Goal: Information Seeking & Learning: Find specific fact

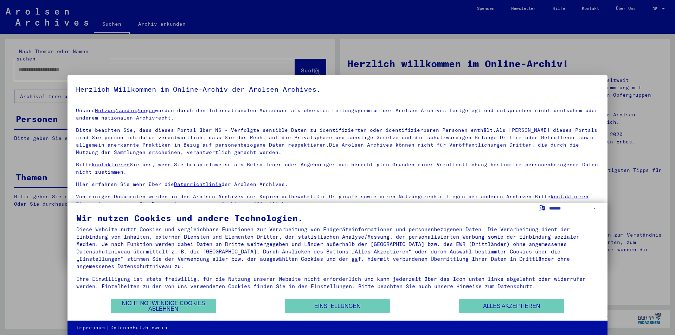
click at [648, 233] on div at bounding box center [337, 167] width 675 height 335
click at [544, 305] on button "Alles akzeptieren" at bounding box center [511, 306] width 105 height 14
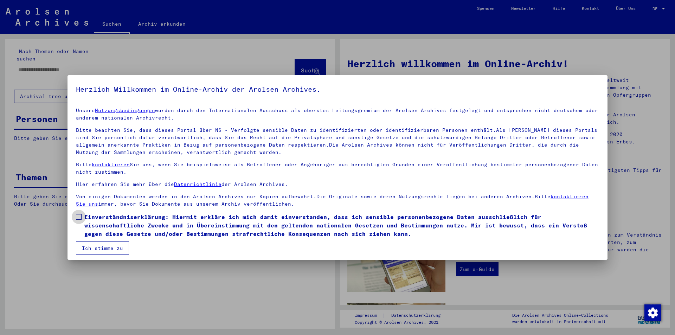
click at [112, 228] on span "Einverständniserklärung: Hiermit erkläre ich mich damit einverstanden, dass ich…" at bounding box center [341, 225] width 514 height 25
click at [105, 253] on button "Ich stimme zu" at bounding box center [102, 247] width 53 height 13
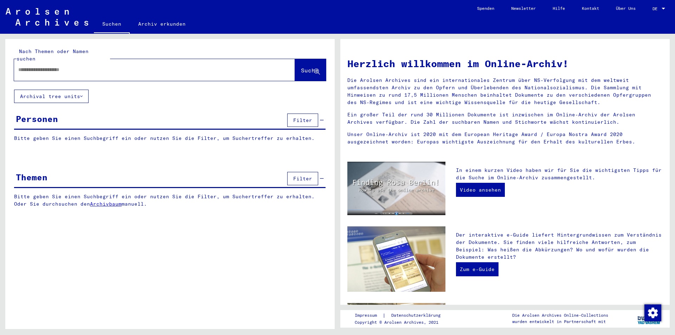
click at [54, 118] on div "Personen Filter" at bounding box center [169, 121] width 311 height 18
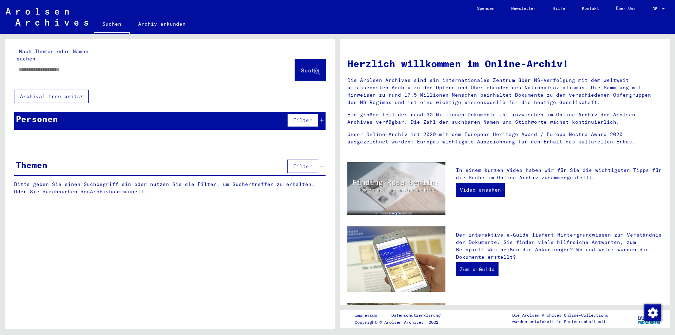
click at [54, 118] on div "Personen Filter" at bounding box center [169, 121] width 311 height 18
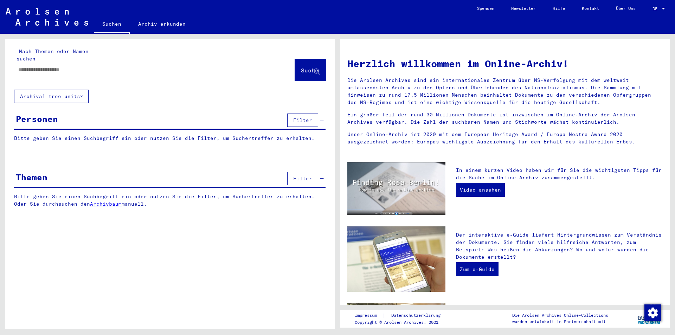
click at [54, 118] on div "Personen Filter" at bounding box center [169, 121] width 311 height 18
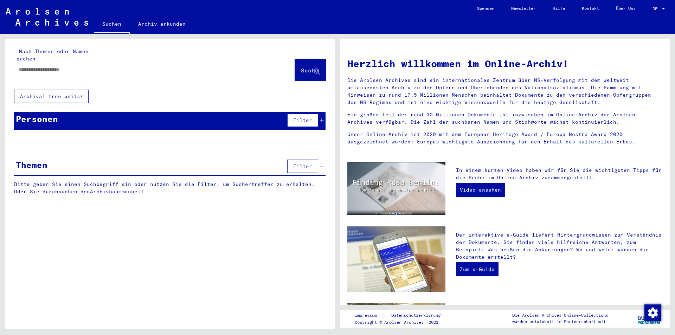
click at [76, 66] on input "text" at bounding box center [145, 69] width 255 height 7
click at [659, 11] on div "DE DE" at bounding box center [659, 7] width 14 height 12
click at [110, 58] on div at bounding box center [337, 167] width 675 height 335
click at [63, 66] on div at bounding box center [144, 70] width 260 height 16
click at [61, 66] on input "text" at bounding box center [145, 69] width 255 height 7
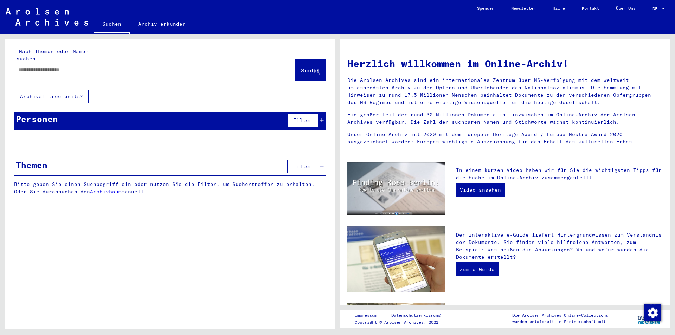
click at [185, 59] on div at bounding box center [154, 70] width 281 height 22
click at [177, 66] on input "text" at bounding box center [145, 69] width 255 height 7
paste input "**********"
type input "**********"
click at [301, 67] on span "Suche" at bounding box center [310, 70] width 18 height 7
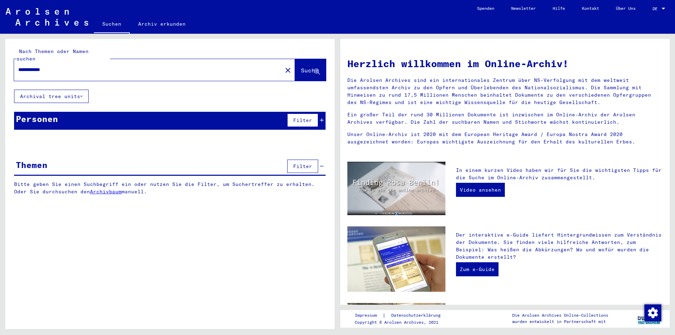
click at [311, 67] on span "Suche" at bounding box center [310, 70] width 18 height 7
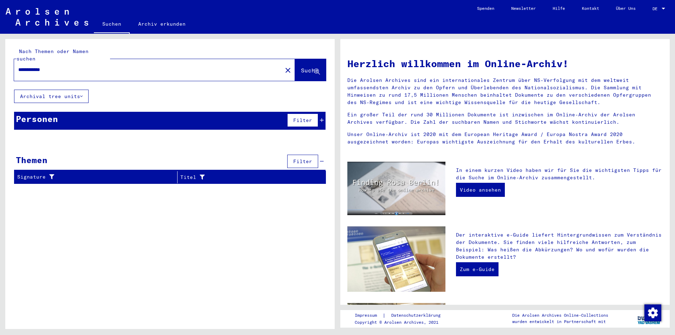
click at [61, 66] on input "**********" at bounding box center [145, 69] width 255 height 7
drag, startPoint x: 68, startPoint y: 64, endPoint x: 2, endPoint y: 61, distance: 65.5
click at [5, 61] on div "**********" at bounding box center [168, 181] width 337 height 295
click at [168, 66] on input "text" at bounding box center [145, 69] width 255 height 7
paste input "**********"
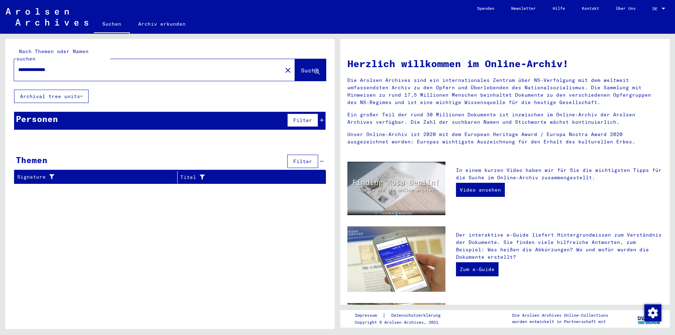
click at [302, 67] on span "Suche" at bounding box center [310, 70] width 18 height 7
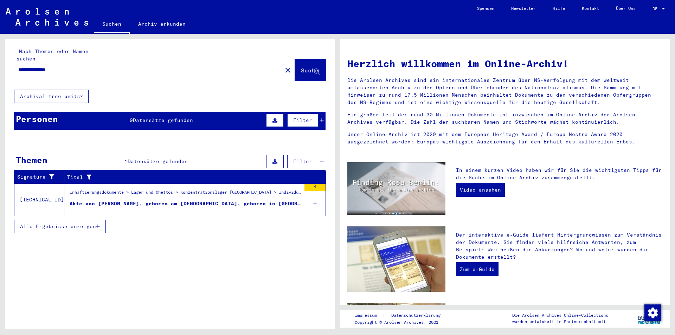
click at [183, 200] on div "Akte von [PERSON_NAME], geboren am [DEMOGRAPHIC_DATA], geboren in [GEOGRAPHIC_D…" at bounding box center [185, 203] width 231 height 7
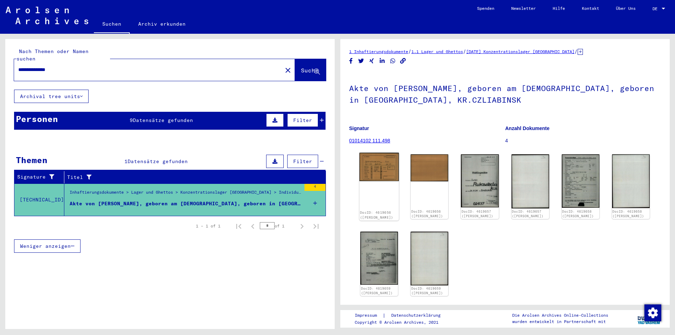
click at [374, 172] on img at bounding box center [379, 167] width 40 height 28
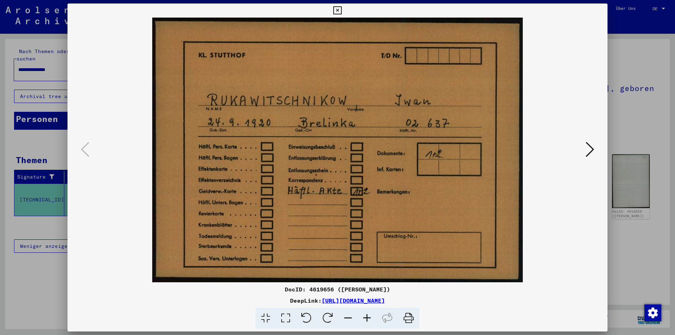
click at [596, 144] on div at bounding box center [337, 150] width 540 height 265
click at [594, 144] on button at bounding box center [589, 150] width 13 height 20
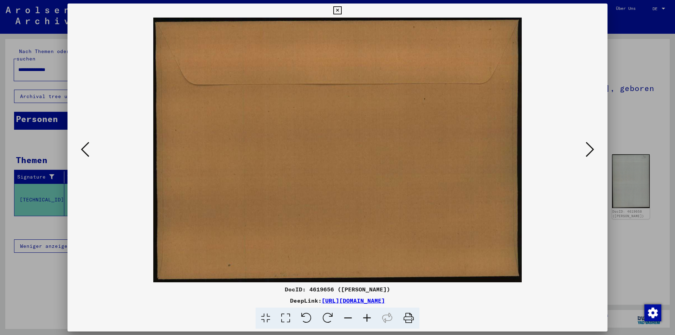
click at [594, 144] on button at bounding box center [589, 150] width 13 height 20
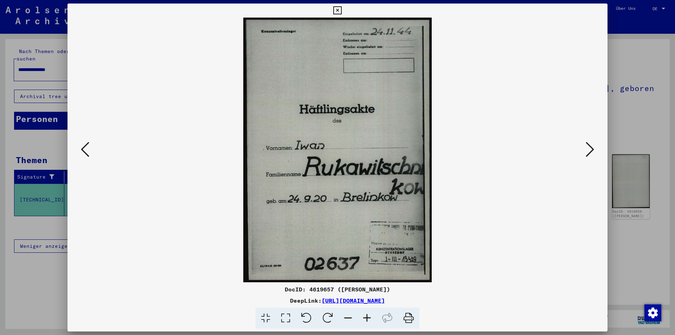
click at [594, 144] on button at bounding box center [589, 150] width 13 height 20
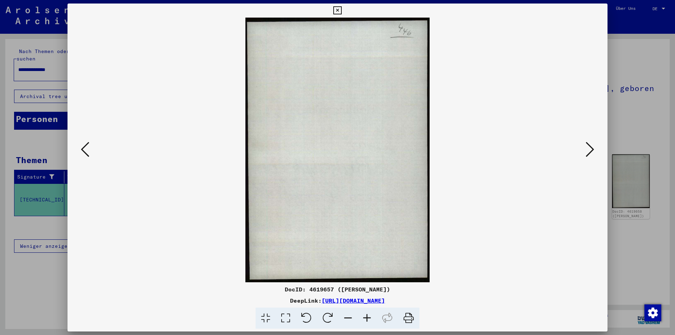
click at [594, 144] on button at bounding box center [589, 150] width 13 height 20
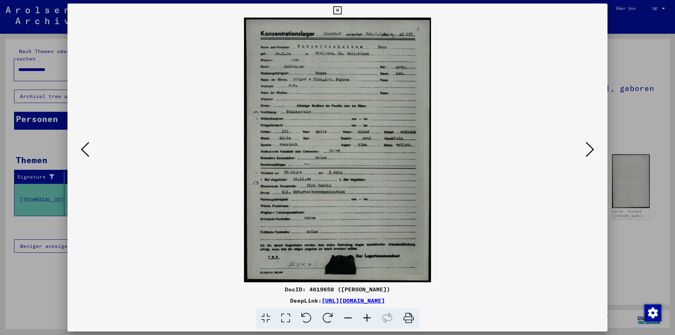
click at [594, 144] on button at bounding box center [589, 150] width 13 height 20
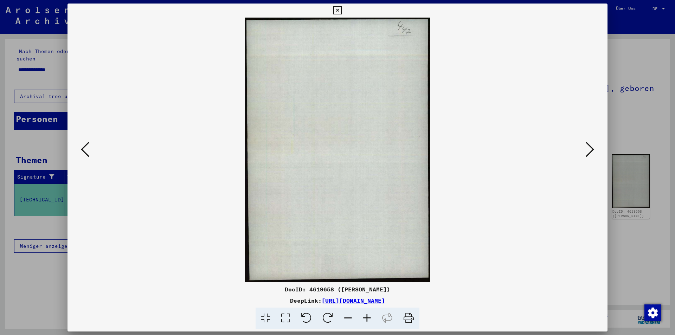
click at [594, 144] on button at bounding box center [589, 150] width 13 height 20
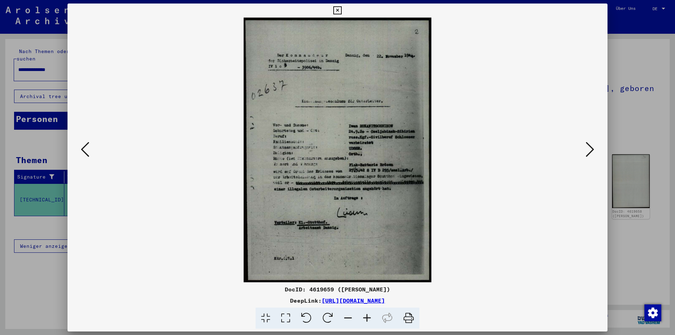
click at [594, 144] on button at bounding box center [589, 150] width 13 height 20
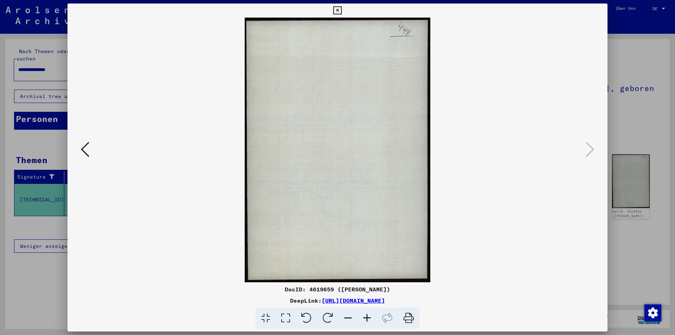
click at [614, 123] on div at bounding box center [337, 167] width 675 height 335
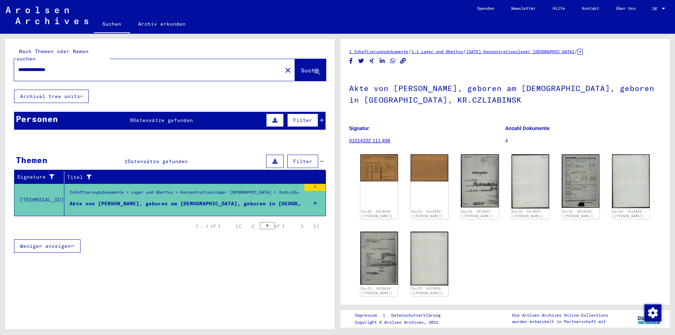
drag, startPoint x: 91, startPoint y: 66, endPoint x: -6, endPoint y: 65, distance: 96.6
click at [0, 65] on html "**********" at bounding box center [337, 167] width 675 height 335
paste input "text"
type input "**********"
click at [307, 67] on span "Suche" at bounding box center [310, 70] width 18 height 7
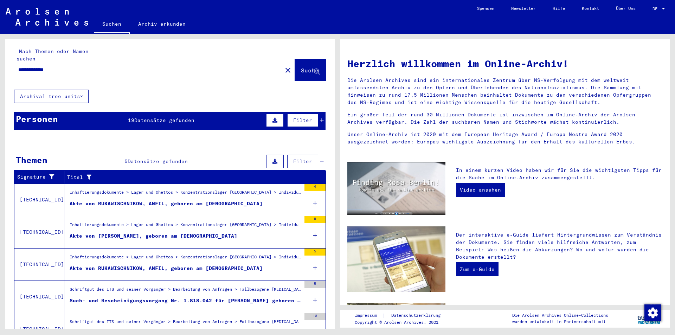
scroll to position [30, 0]
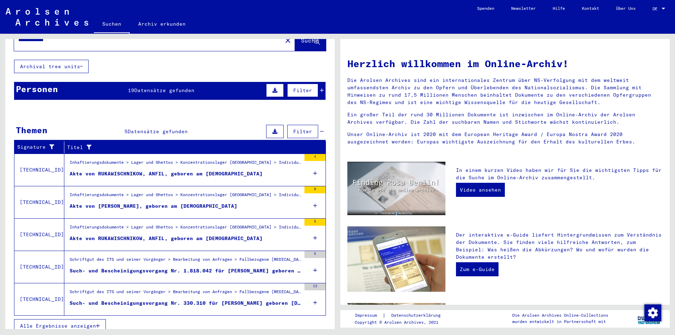
click at [167, 267] on div "Such- und Bescheinigungsvorgang Nr. 1.818.042 für [PERSON_NAME] geboren [DEMOGR…" at bounding box center [185, 270] width 231 height 7
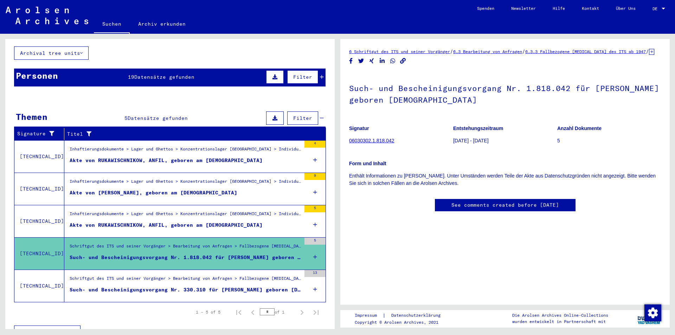
scroll to position [50, 0]
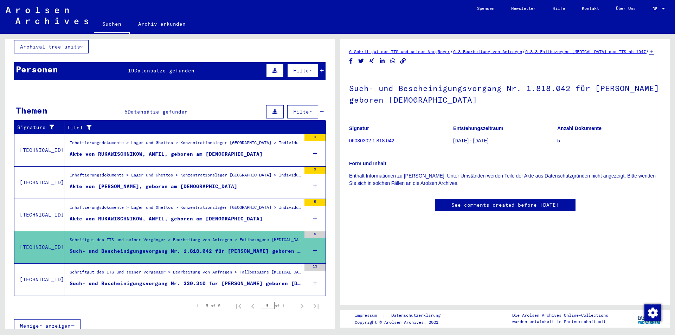
click at [168, 269] on div "Schriftgut des ITS und seiner Vorgänger > Bearbeitung von Anfragen > Fallbezoge…" at bounding box center [185, 274] width 231 height 10
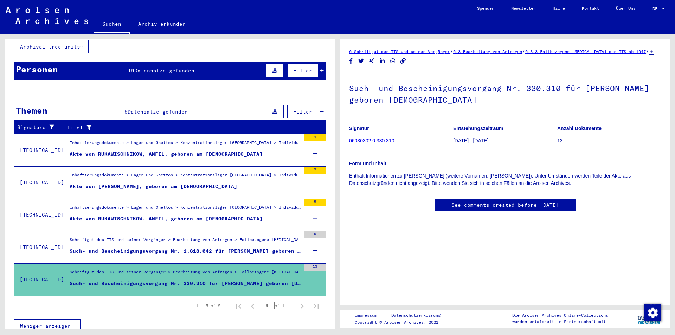
click at [199, 150] on div "Akte von RUKAWISCHNIKOW, ANFIL, geboren am [DEMOGRAPHIC_DATA]" at bounding box center [166, 153] width 193 height 7
